Goal: Task Accomplishment & Management: Use online tool/utility

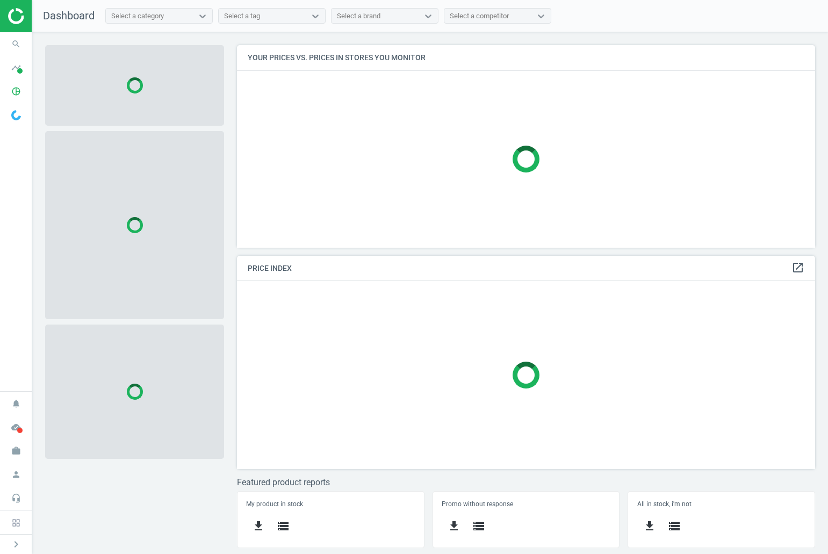
scroll to position [219, 595]
click at [19, 42] on icon "search" at bounding box center [16, 44] width 20 height 20
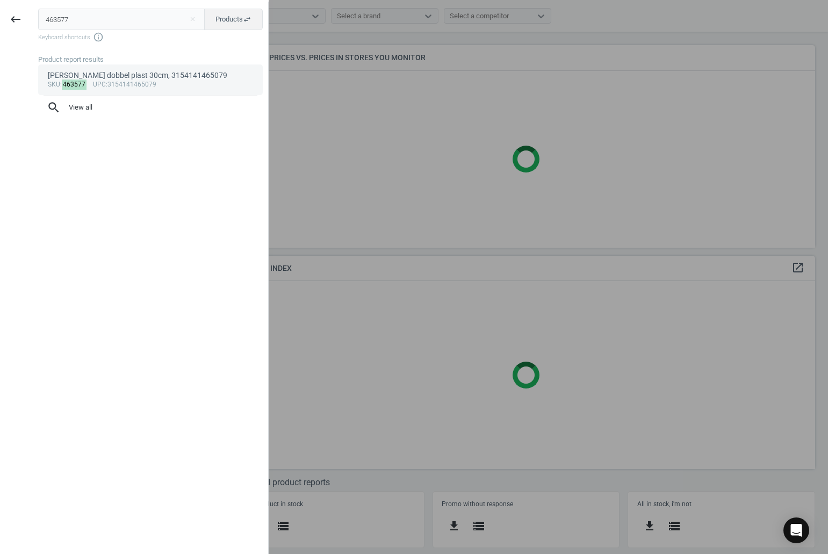
type input "463577"
click at [96, 66] on link "[PERSON_NAME] dobbel plast 30cm, 3154141465079 sku : 463577 upc :3154141465079" at bounding box center [150, 80] width 225 height 30
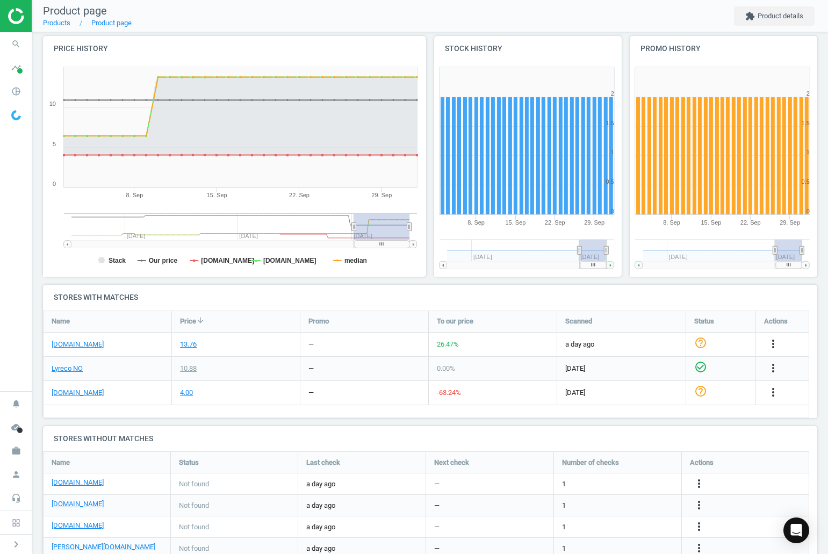
scroll to position [125, 0]
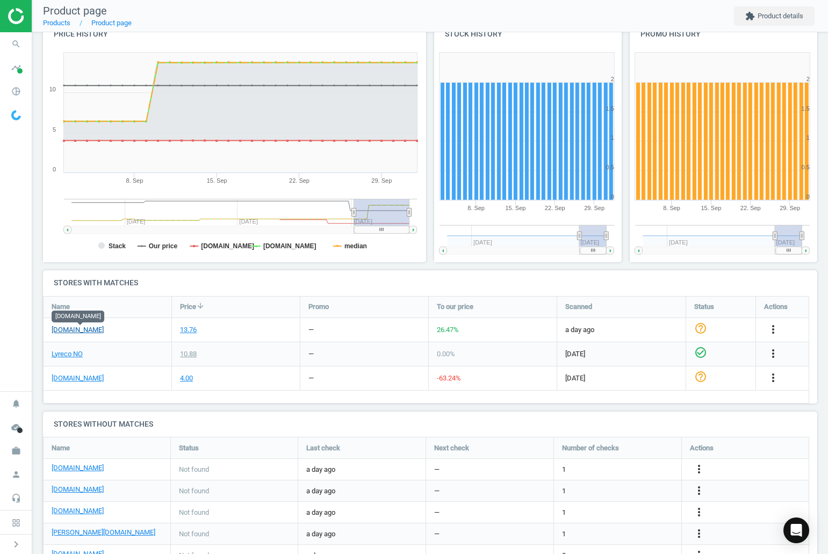
click at [95, 332] on link "[DOMAIN_NAME]" at bounding box center [78, 330] width 52 height 10
click at [69, 378] on link "[DOMAIN_NAME]" at bounding box center [78, 379] width 52 height 10
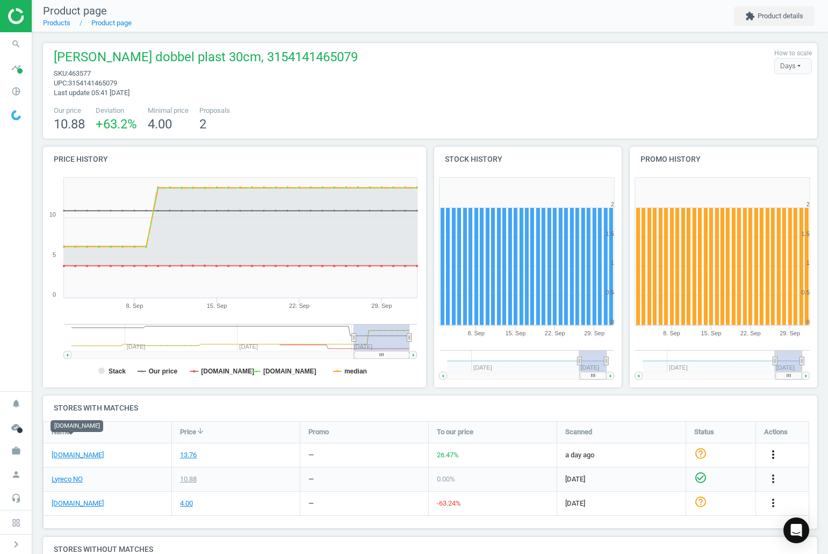
scroll to position [251, 0]
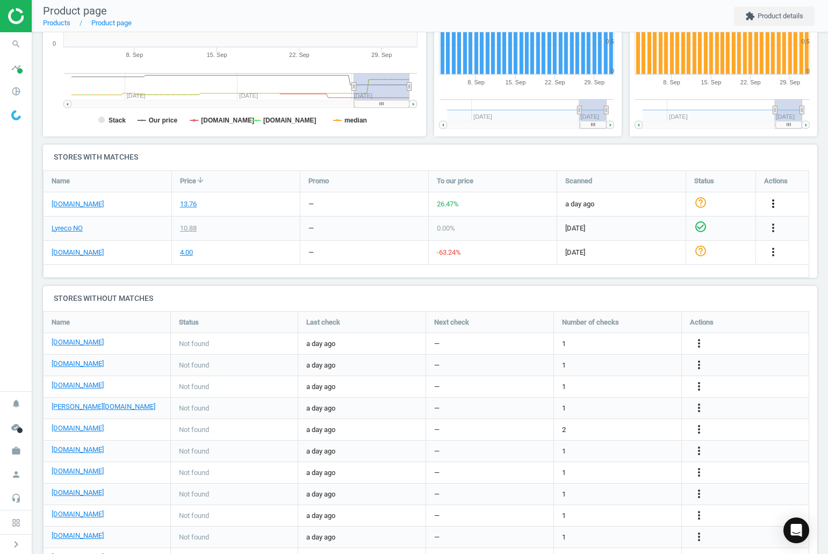
click at [777, 203] on icon "more_vert" at bounding box center [773, 203] width 13 height 13
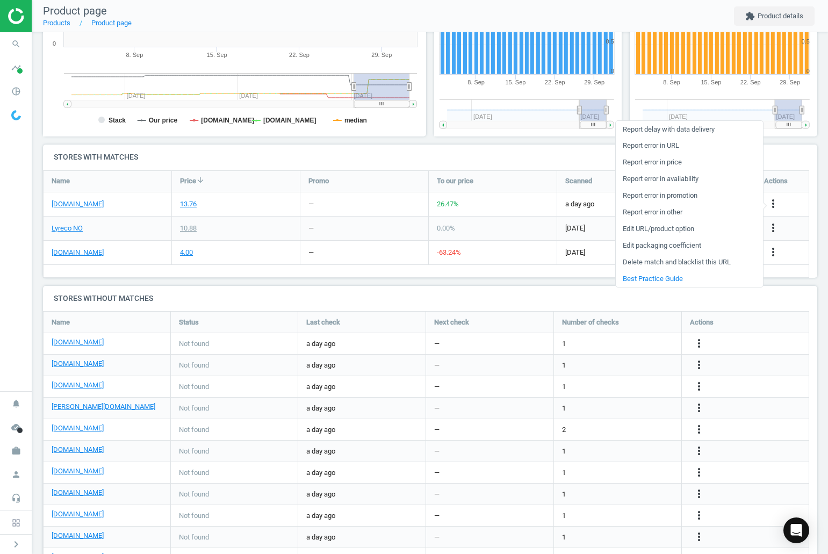
click at [662, 262] on link "Delete match and blacklist this URL" at bounding box center [689, 262] width 147 height 17
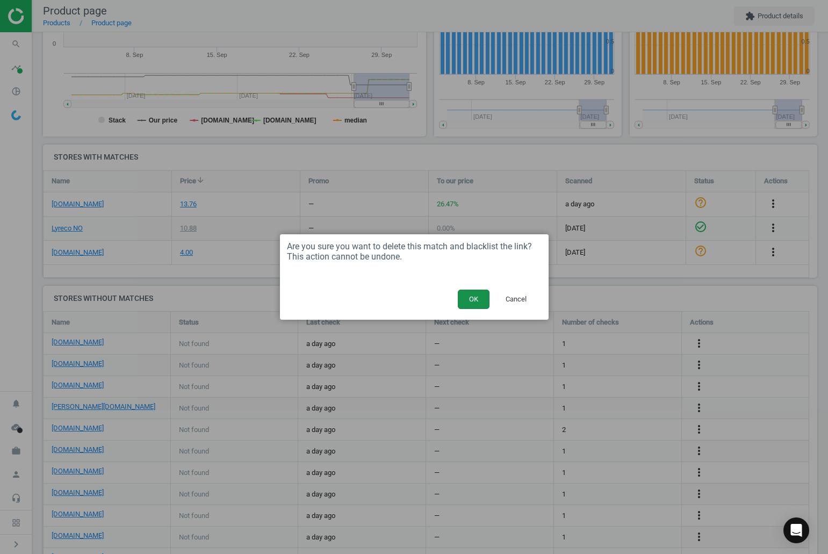
click at [470, 299] on button "OK" at bounding box center [474, 299] width 32 height 19
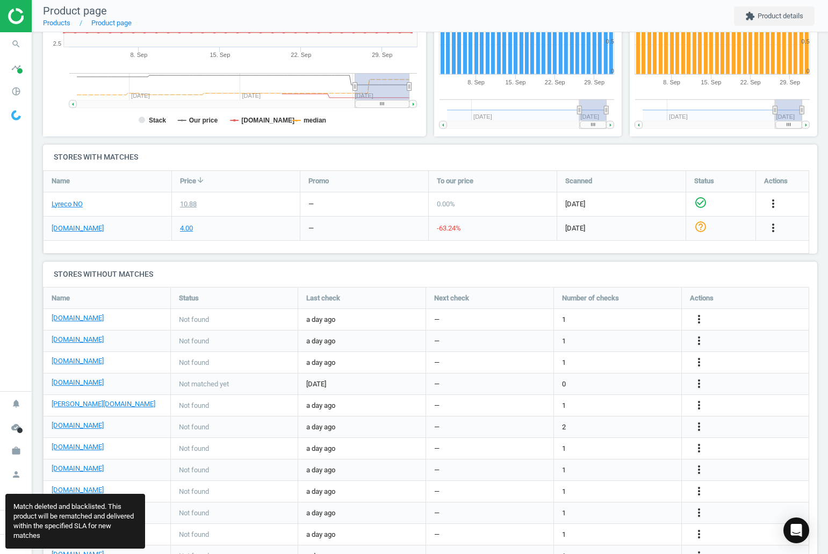
scroll to position [331, 783]
click at [771, 229] on icon "more_vert" at bounding box center [773, 228] width 13 height 13
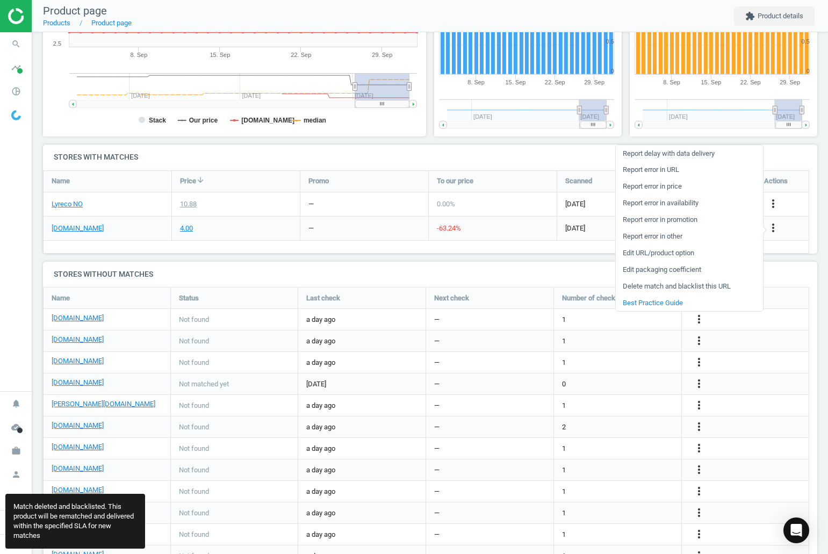
click at [643, 287] on link "Delete match and blacklist this URL" at bounding box center [689, 286] width 147 height 17
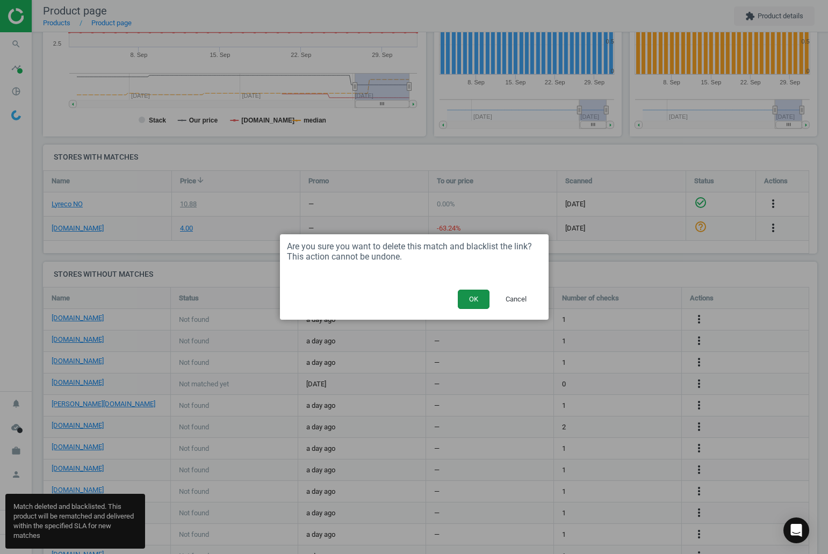
click at [481, 301] on button "OK" at bounding box center [474, 299] width 32 height 19
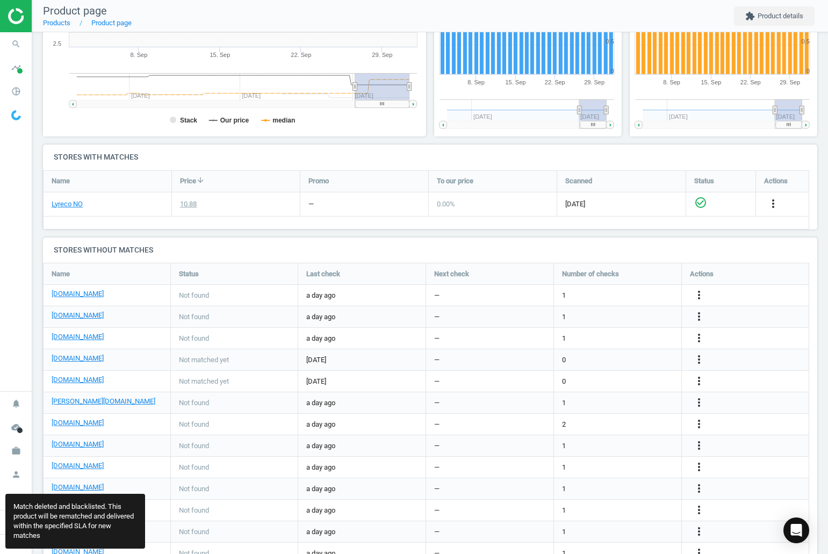
scroll to position [353, 783]
